Goal: Task Accomplishment & Management: Use online tool/utility

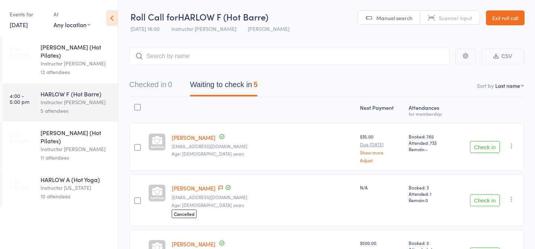
click at [106, 145] on div "Instructor [PERSON_NAME]" at bounding box center [75, 149] width 71 height 9
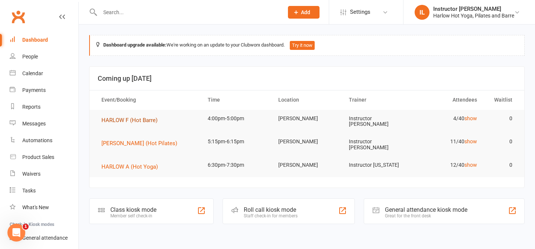
click at [133, 117] on span "HARLOW F (Hot Barre)" at bounding box center [129, 120] width 56 height 7
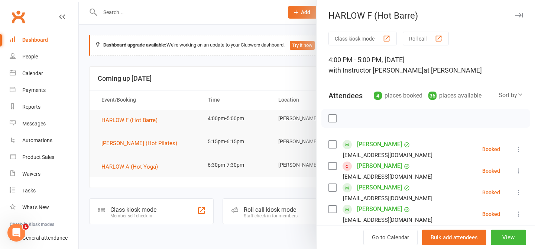
click at [418, 38] on button "Roll call" at bounding box center [426, 39] width 46 height 14
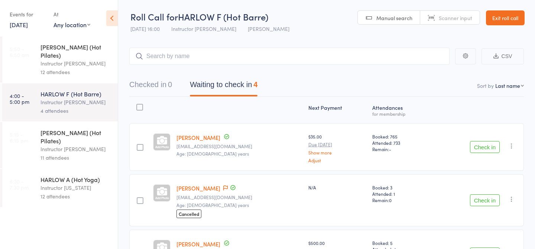
click at [50, 128] on div "[PERSON_NAME] (Hot Pilates)" at bounding box center [75, 136] width 71 height 16
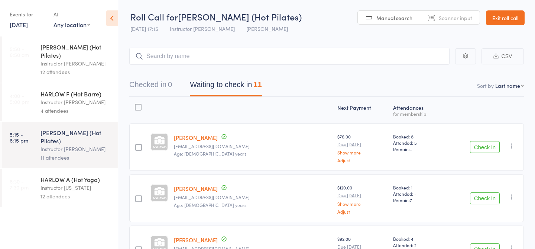
click at [85, 98] on div "Instructor [PERSON_NAME]" at bounding box center [75, 102] width 71 height 9
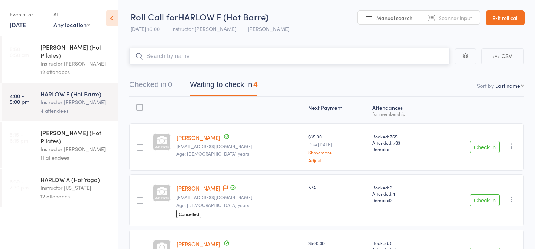
click at [219, 63] on input "search" at bounding box center [289, 56] width 320 height 17
type input "23846"
click at [437, 68] on link "Check in" at bounding box center [429, 72] width 26 height 12
click at [348, 61] on input "search" at bounding box center [289, 56] width 320 height 17
type input "23539"
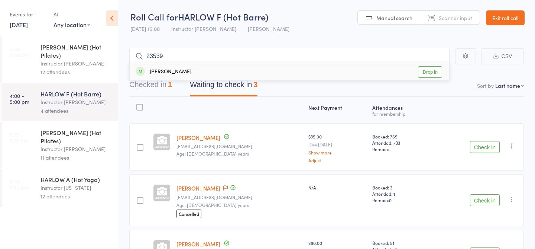
click at [436, 71] on link "Drop in" at bounding box center [430, 72] width 24 height 12
click at [163, 52] on input "search" at bounding box center [289, 56] width 320 height 17
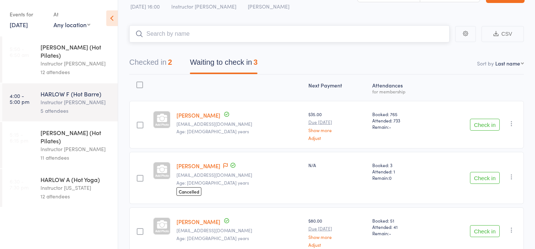
scroll to position [31, 0]
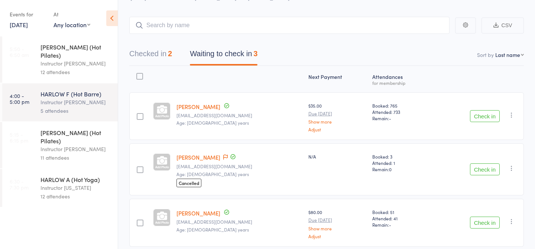
click at [483, 168] on button "Check in" at bounding box center [485, 169] width 30 height 12
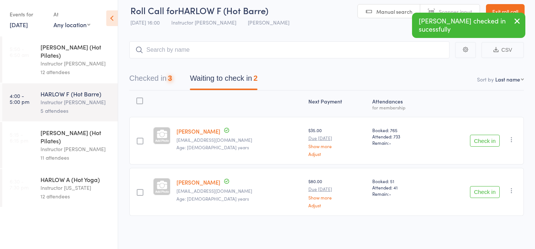
scroll to position [6, 0]
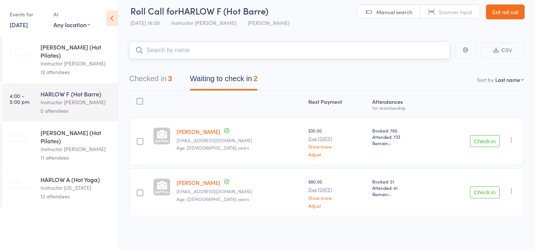
click at [199, 49] on input "search" at bounding box center [289, 50] width 320 height 17
type input "20260"
click at [433, 65] on link "Check in" at bounding box center [429, 66] width 26 height 12
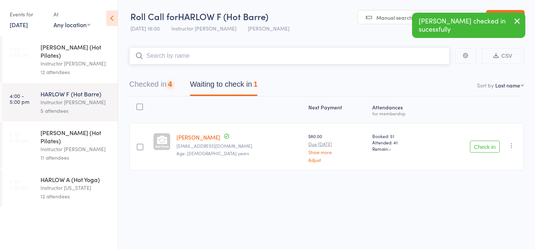
scroll to position [0, 0]
click at [62, 145] on div "Instructor [PERSON_NAME]" at bounding box center [75, 149] width 71 height 9
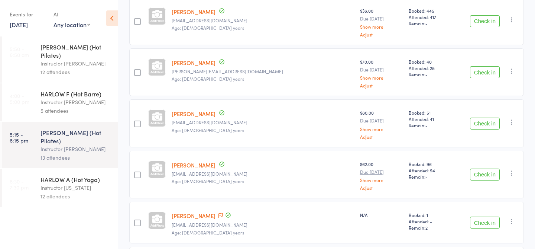
scroll to position [328, 0]
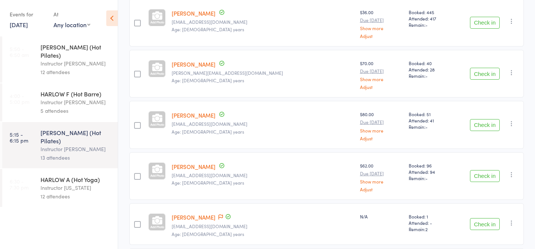
click at [97, 98] on div "Instructor [PERSON_NAME]" at bounding box center [75, 102] width 71 height 9
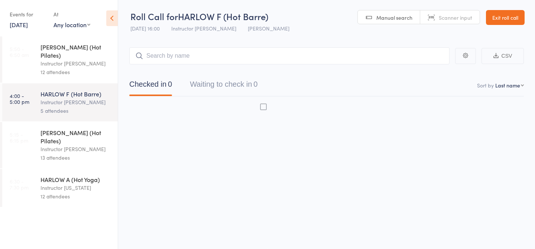
scroll to position [0, 0]
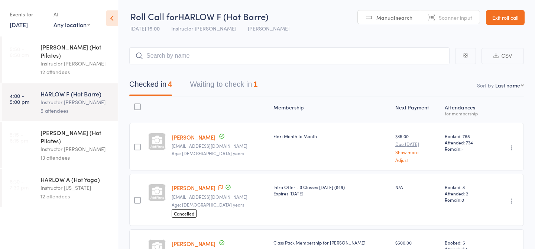
click at [251, 86] on button "Waiting to check in 1" at bounding box center [224, 86] width 68 height 20
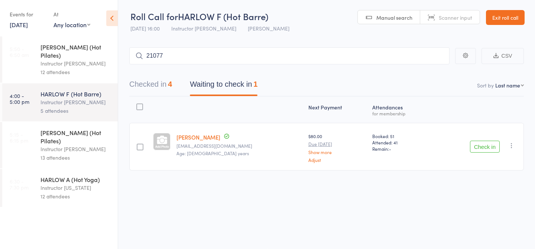
type input "21077"
click at [431, 72] on link "Check in" at bounding box center [429, 72] width 26 height 12
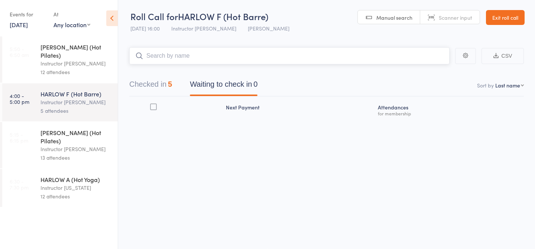
click at [151, 88] on button "Checked in 5" at bounding box center [150, 86] width 43 height 20
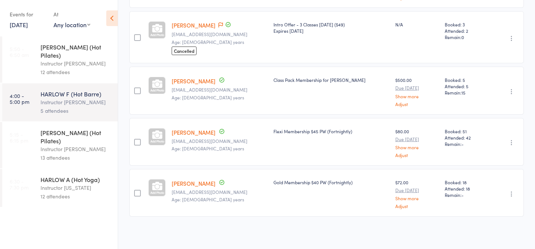
scroll to position [0, 0]
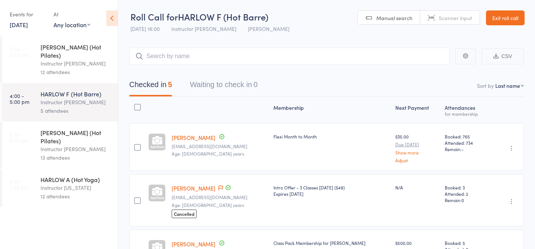
click at [62, 149] on div "HARLOW C (Hot Pilates) Instructor Liliana 13 attendees" at bounding box center [78, 145] width 77 height 46
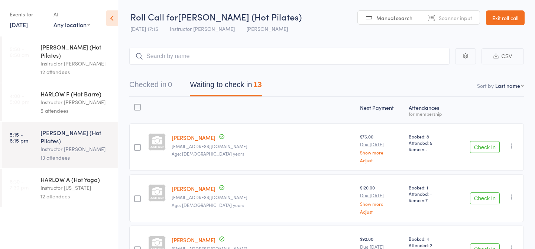
click at [65, 183] on div "Instructor [US_STATE]" at bounding box center [75, 187] width 71 height 9
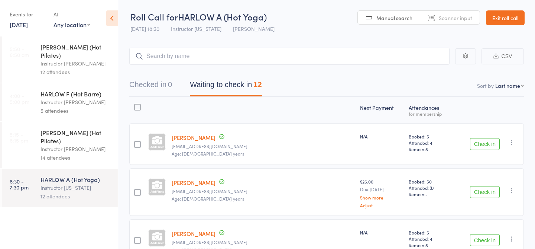
click at [67, 128] on div "[PERSON_NAME] (Hot Pilates)" at bounding box center [75, 136] width 71 height 16
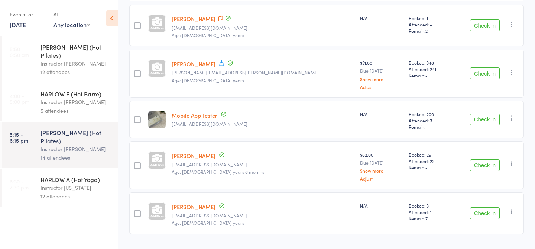
scroll to position [593, 0]
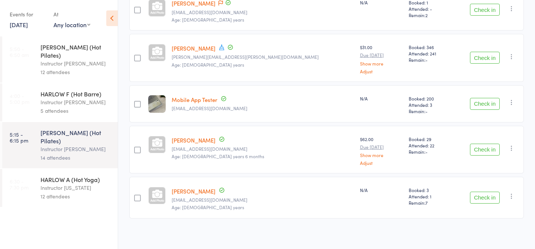
click at [88, 98] on div "Instructor [PERSON_NAME]" at bounding box center [75, 102] width 71 height 9
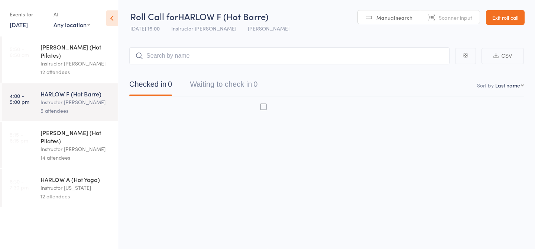
scroll to position [0, 0]
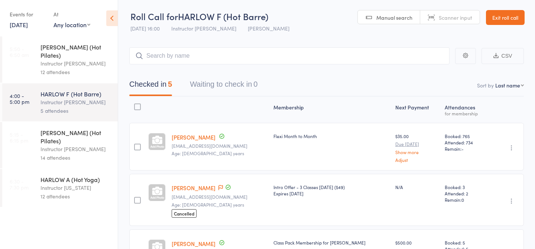
click at [223, 84] on button "Waiting to check in 0" at bounding box center [224, 86] width 68 height 20
